Goal: Task Accomplishment & Management: Manage account settings

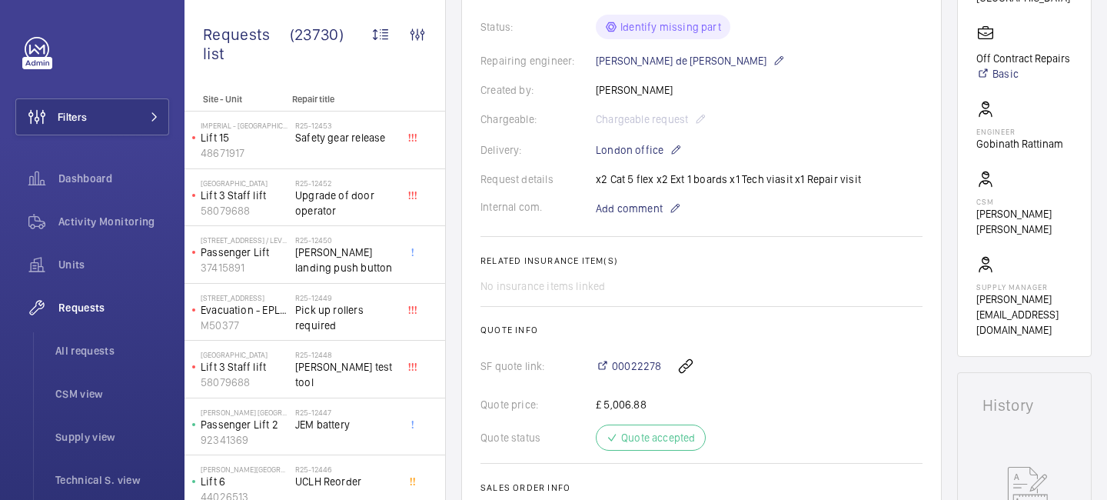
scroll to position [338, 0]
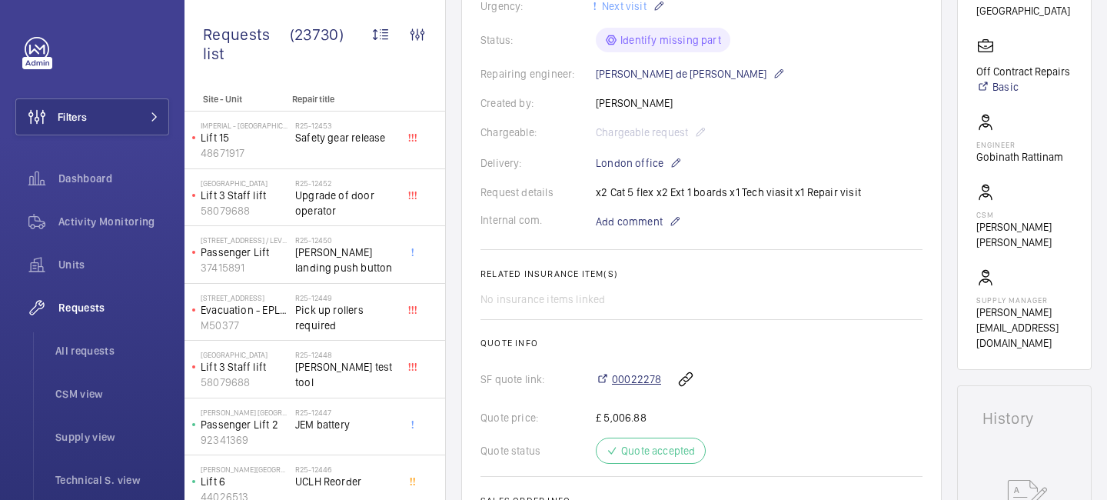
click at [639, 374] on span "00022278" at bounding box center [636, 378] width 49 height 15
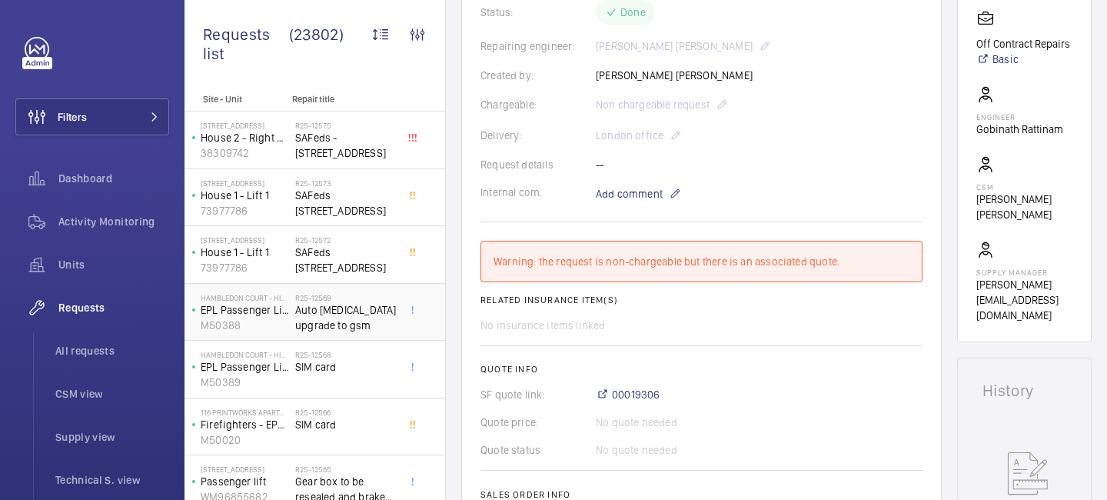
scroll to position [45, 0]
